Goal: Find specific page/section: Find specific page/section

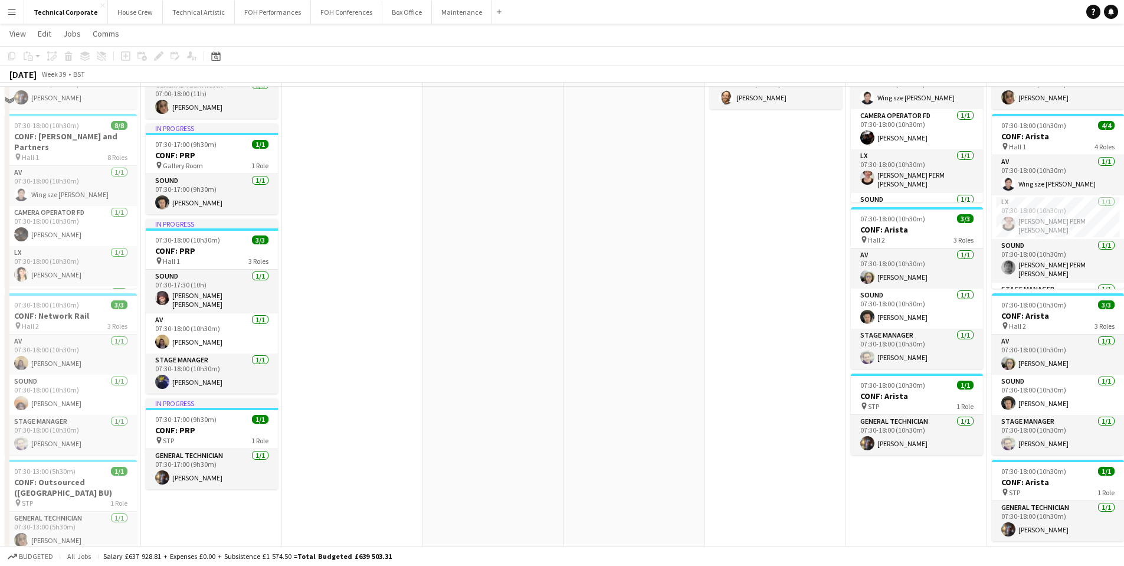
scroll to position [177, 0]
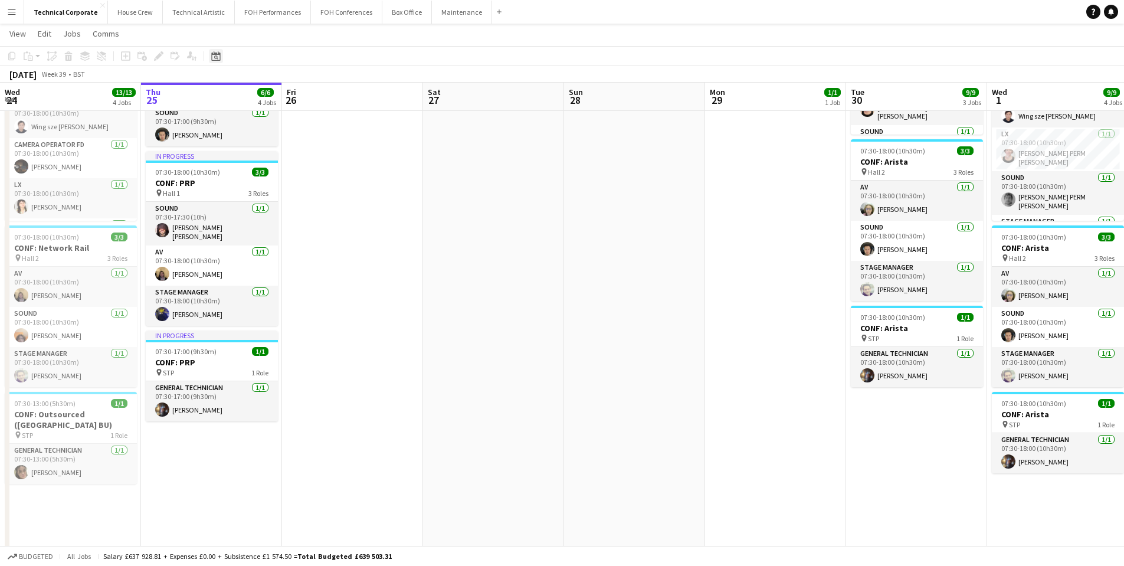
click at [220, 55] on icon at bounding box center [215, 55] width 9 height 9
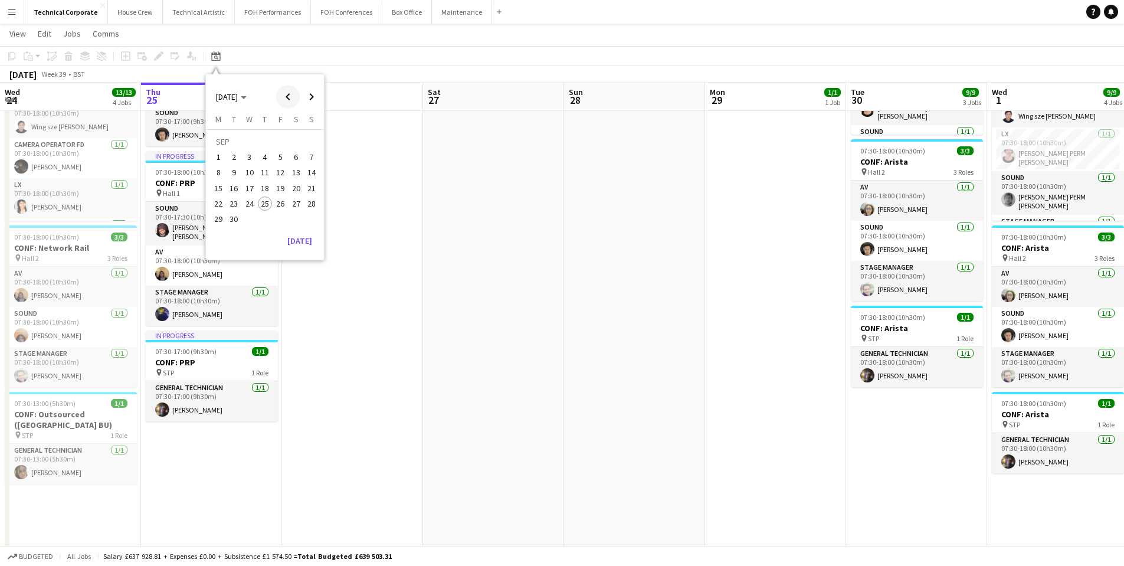
click at [293, 104] on span "Previous month" at bounding box center [288, 97] width 24 height 24
click at [290, 100] on span "Previous month" at bounding box center [288, 97] width 24 height 24
click at [292, 96] on span "Previous month" at bounding box center [288, 97] width 24 height 24
click at [231, 191] on span "17" at bounding box center [234, 191] width 14 height 14
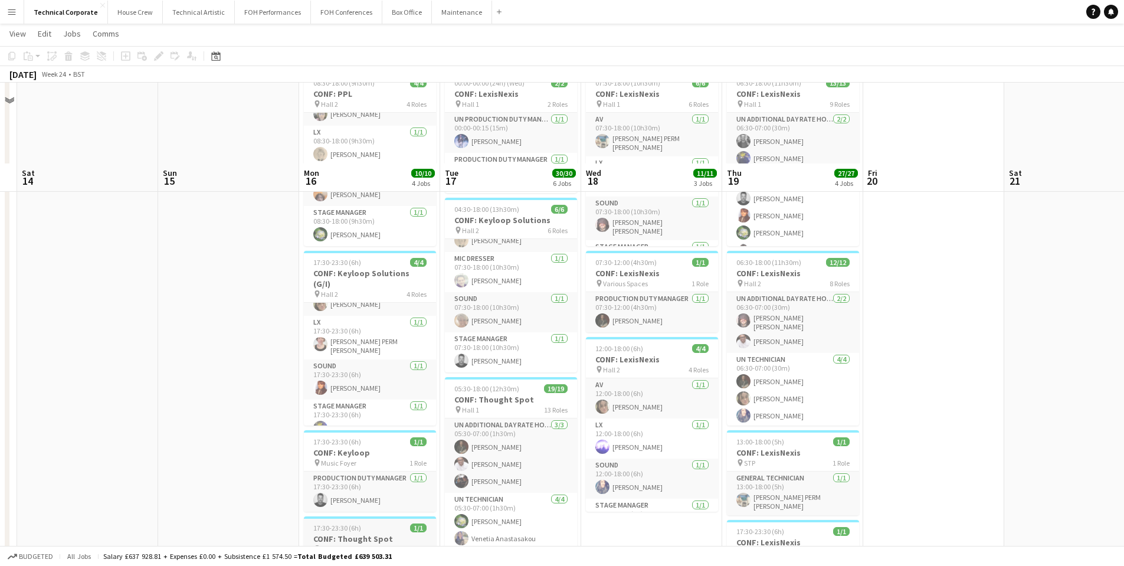
scroll to position [236, 0]
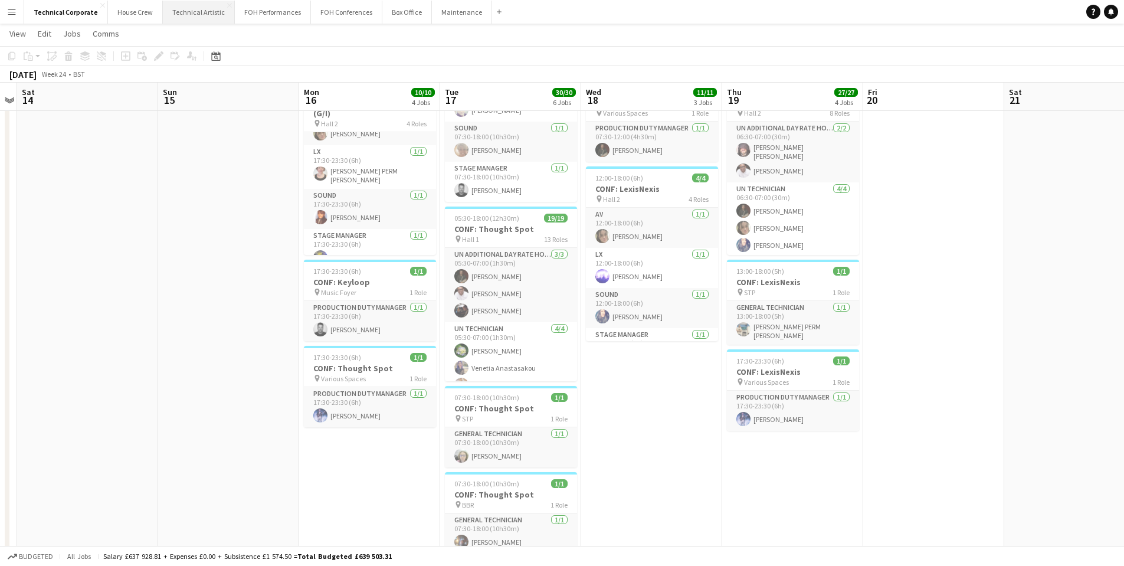
click at [197, 7] on button "Technical Artistic Close" at bounding box center [199, 12] width 72 height 23
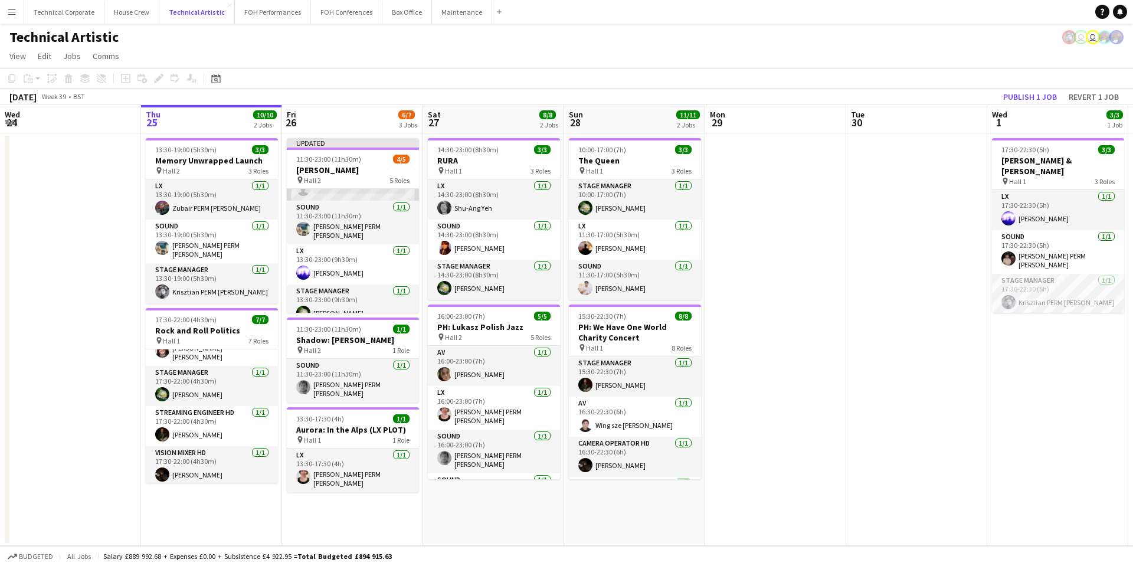
scroll to position [77, 0]
click at [45, 15] on button "Technical Corporate Close" at bounding box center [64, 12] width 80 height 23
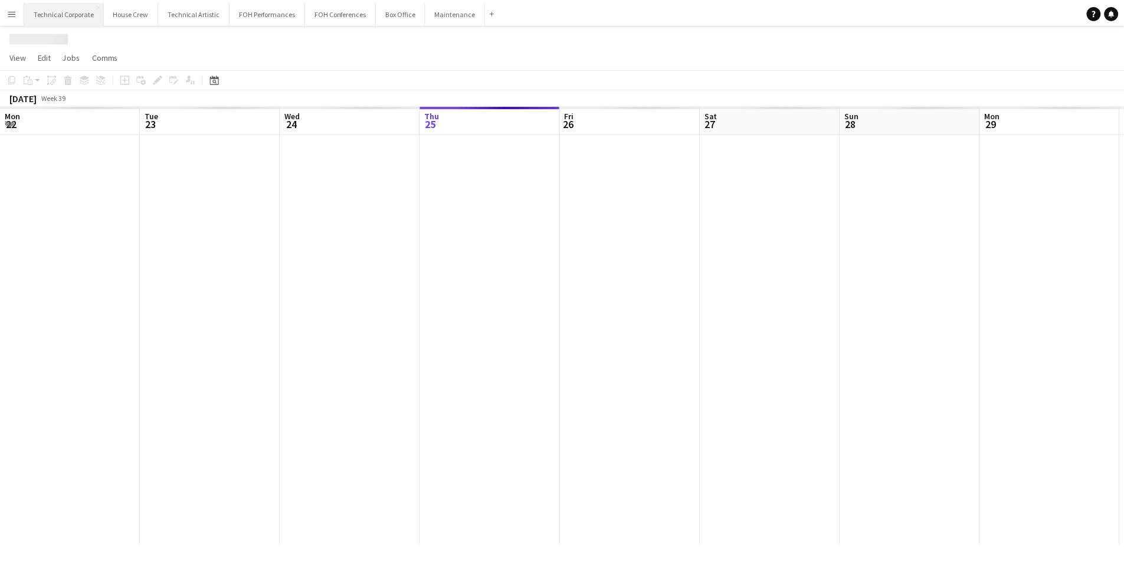
scroll to position [0, 282]
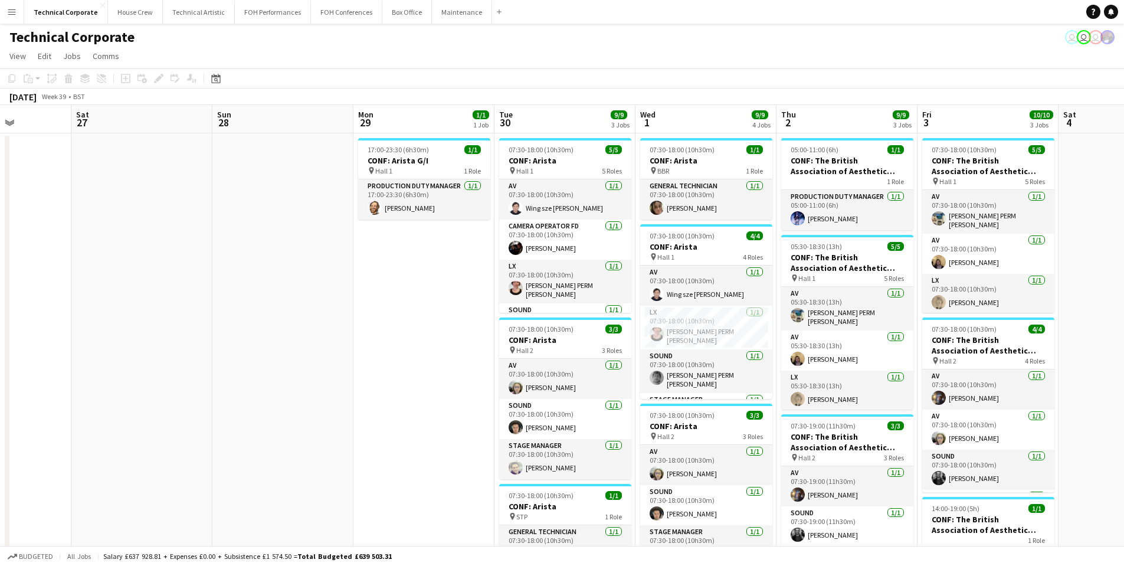
drag, startPoint x: 693, startPoint y: 300, endPoint x: 341, endPoint y: 296, distance: 352.3
click at [341, 296] on app-calendar-viewport "Wed 24 13/13 4 Jobs Thu 25 6/6 4 Jobs Fri 26 Sat 27 Sun 28 Mon 29 1/1 1 Job Tue…" at bounding box center [562, 443] width 1124 height 676
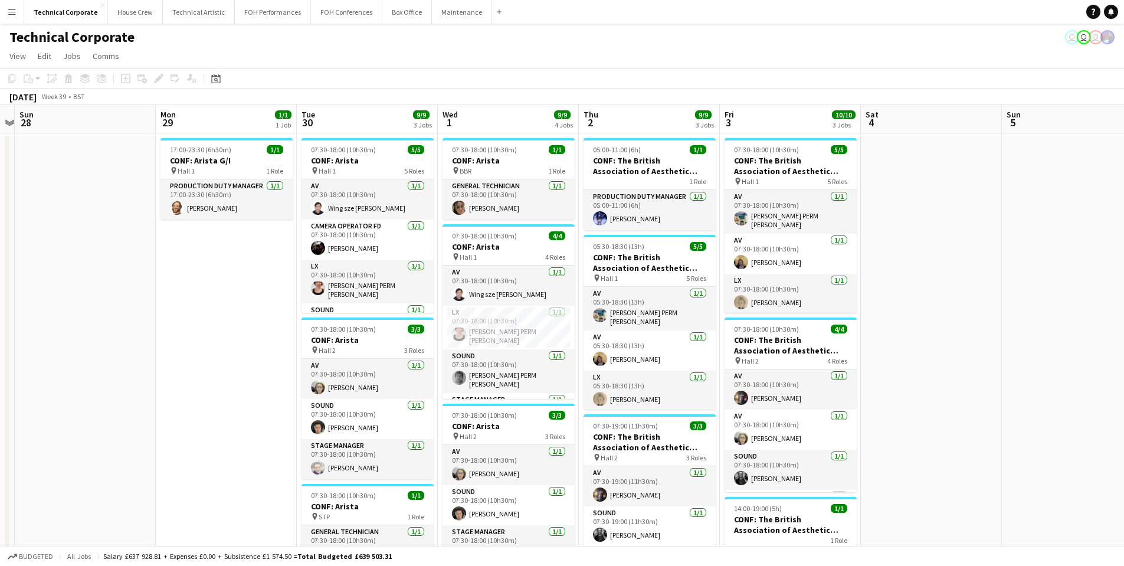
scroll to position [0, 416]
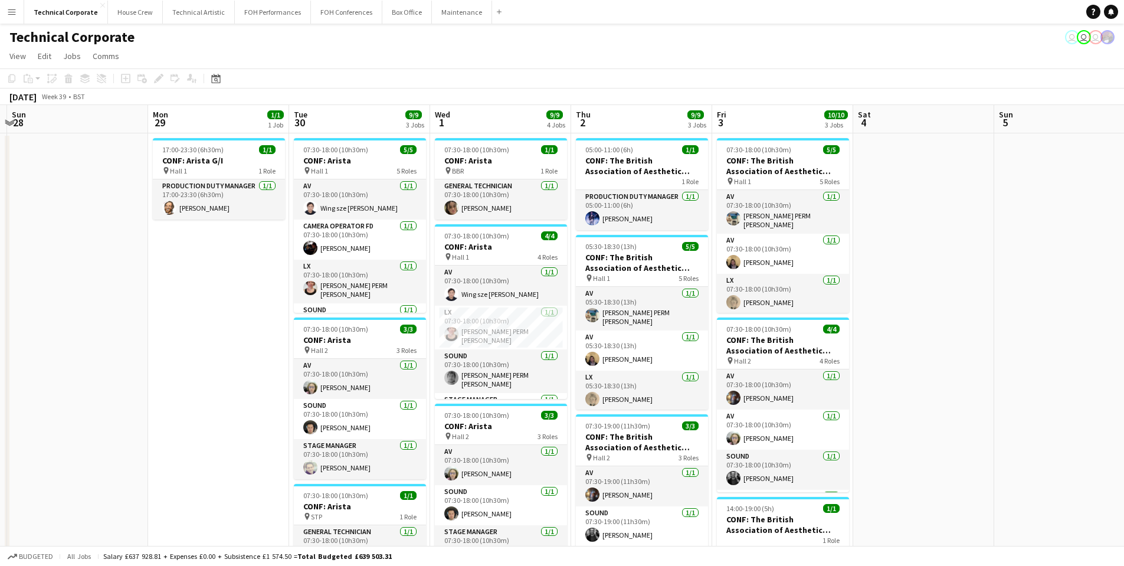
drag, startPoint x: 418, startPoint y: 326, endPoint x: 214, endPoint y: 270, distance: 212.5
click at [214, 270] on app-calendar-viewport "Thu 25 6/6 4 Jobs Fri 26 Sat 27 Sun 28 Mon 29 1/1 1 Job Tue 30 9/9 3 Jobs Wed 1…" at bounding box center [562, 490] width 1124 height 770
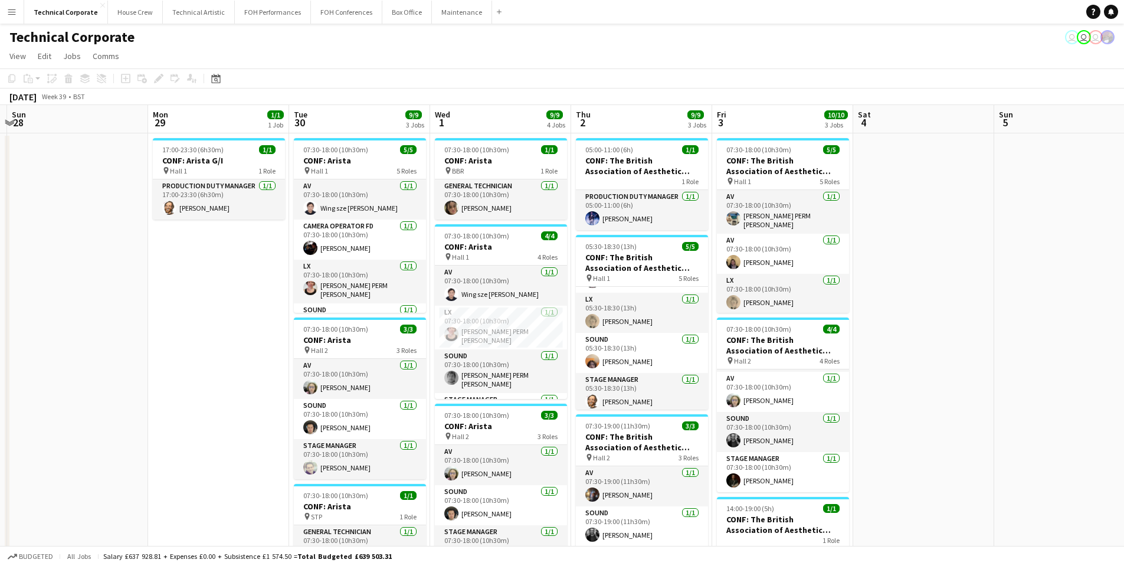
scroll to position [236, 0]
